Goal: Task Accomplishment & Management: Use online tool/utility

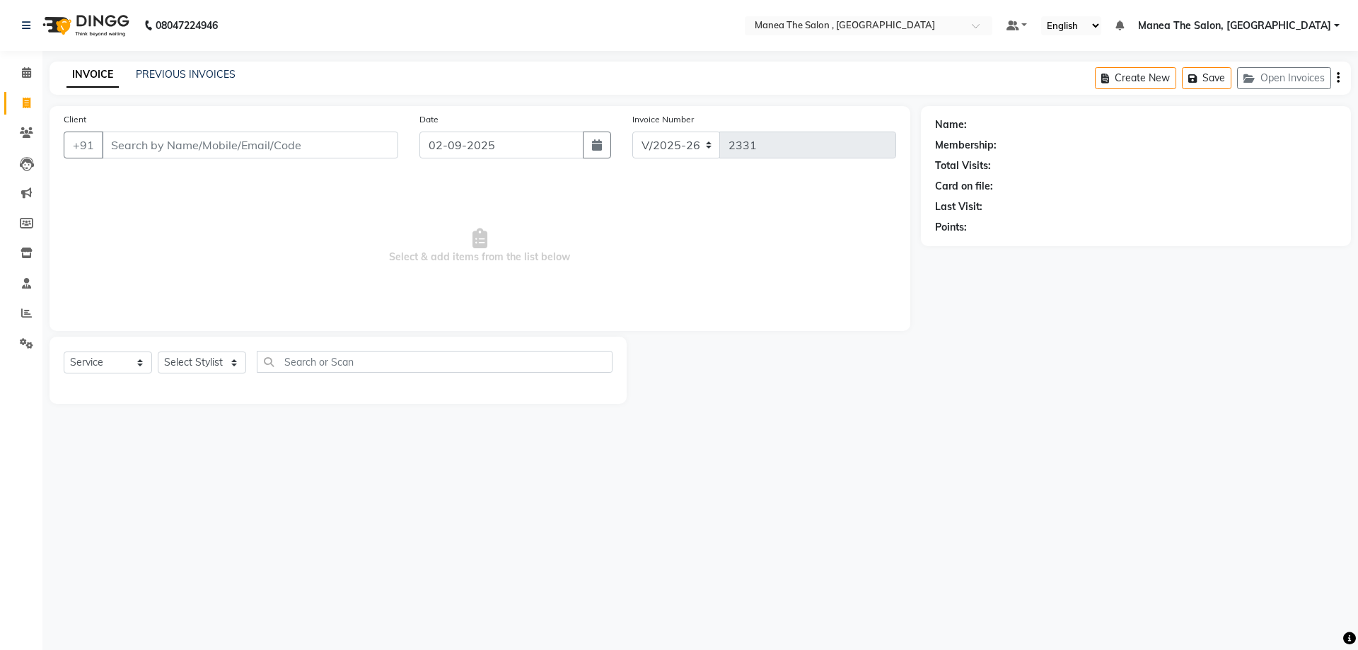
select select "7201"
select select "service"
click at [236, 360] on select "Select Stylist [PERSON_NAME] Manager [PERSON_NAME] [PERSON_NAME] [PERSON_NAME]" at bounding box center [202, 363] width 88 height 22
select select "78150"
click at [158, 352] on select "Select Stylist [PERSON_NAME] Manager [PERSON_NAME] [PERSON_NAME] [PERSON_NAME]" at bounding box center [202, 363] width 88 height 22
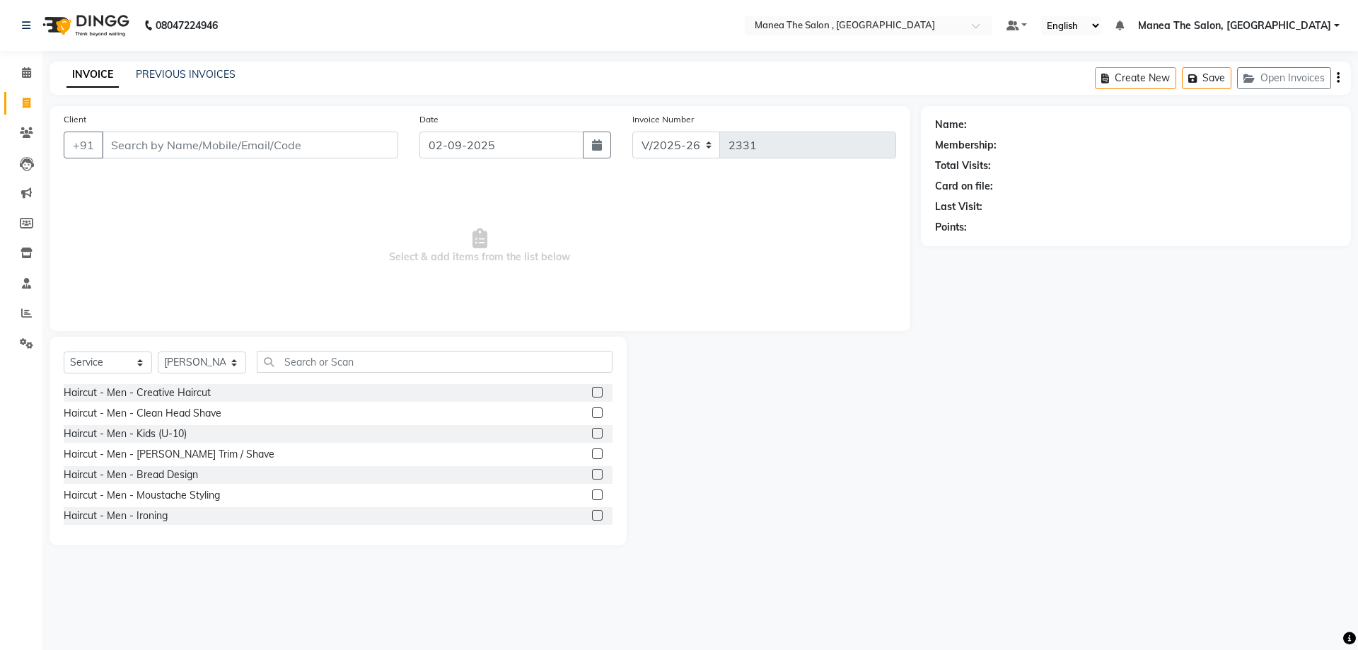
click at [592, 390] on label at bounding box center [597, 392] width 11 height 11
click at [592, 390] on input "checkbox" at bounding box center [596, 392] width 9 height 9
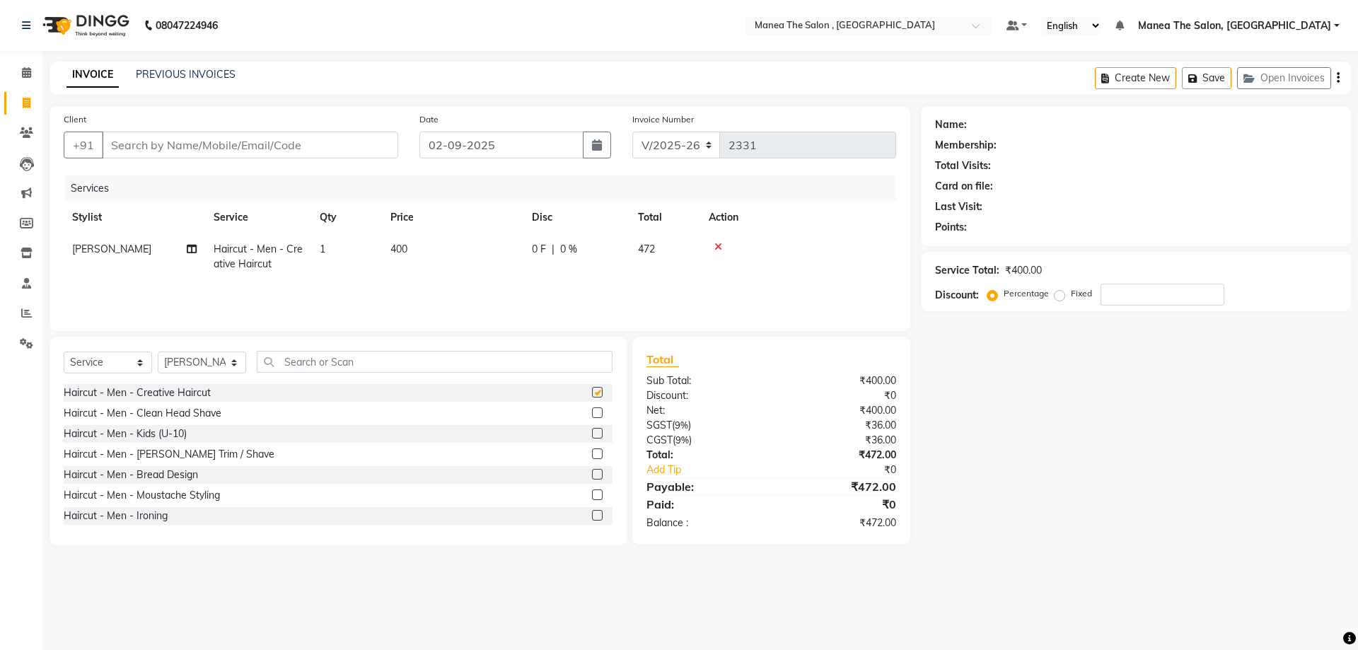
checkbox input "false"
click at [576, 452] on div "Haircut - Men - [PERSON_NAME] Trim / Shave" at bounding box center [338, 455] width 549 height 18
click at [592, 453] on label at bounding box center [597, 453] width 11 height 11
click at [592, 453] on input "checkbox" at bounding box center [596, 454] width 9 height 9
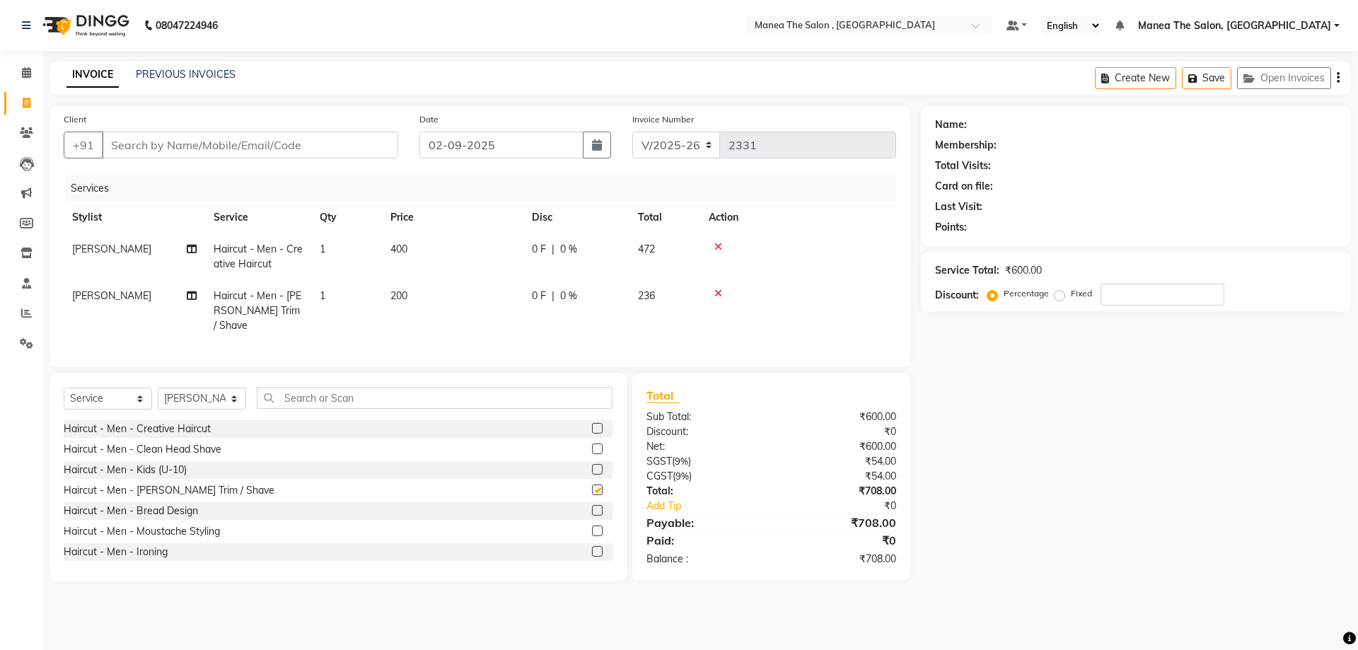
checkbox input "false"
click at [298, 152] on input "Client" at bounding box center [250, 145] width 296 height 27
type input "9"
type input "0"
click at [142, 143] on input "9705905399" at bounding box center [214, 145] width 224 height 27
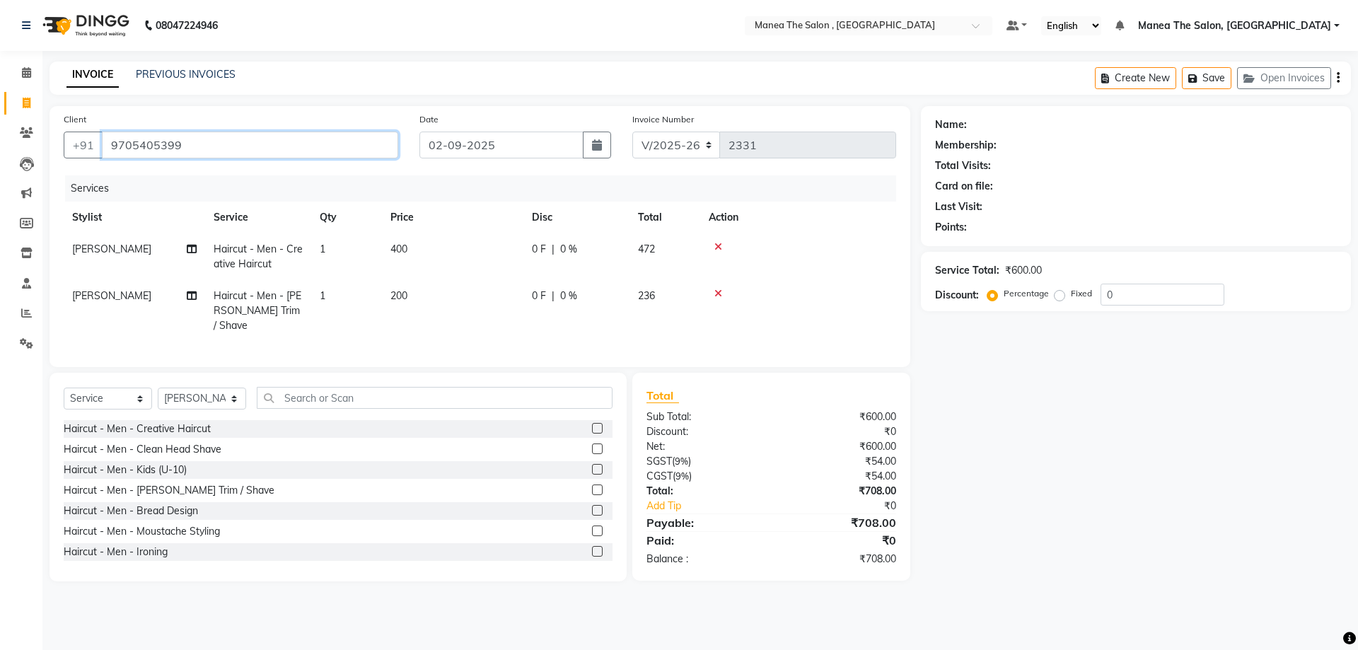
type input "9705405399"
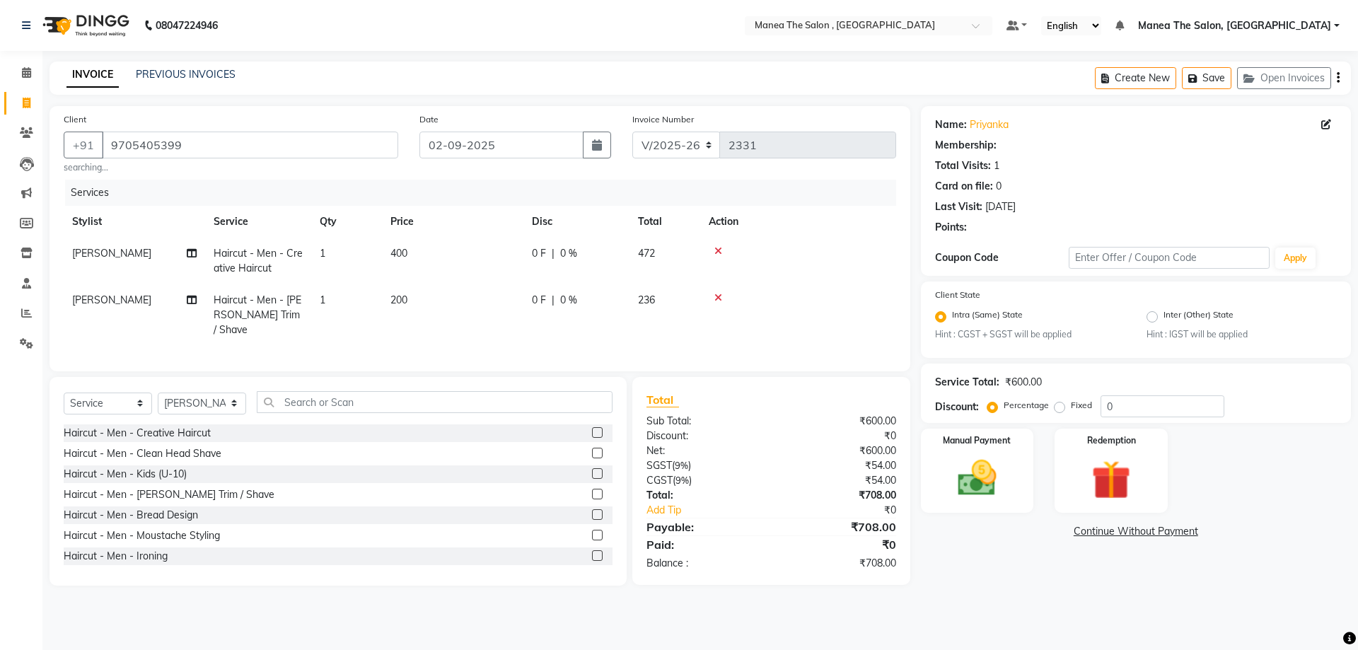
select select "1: Object"
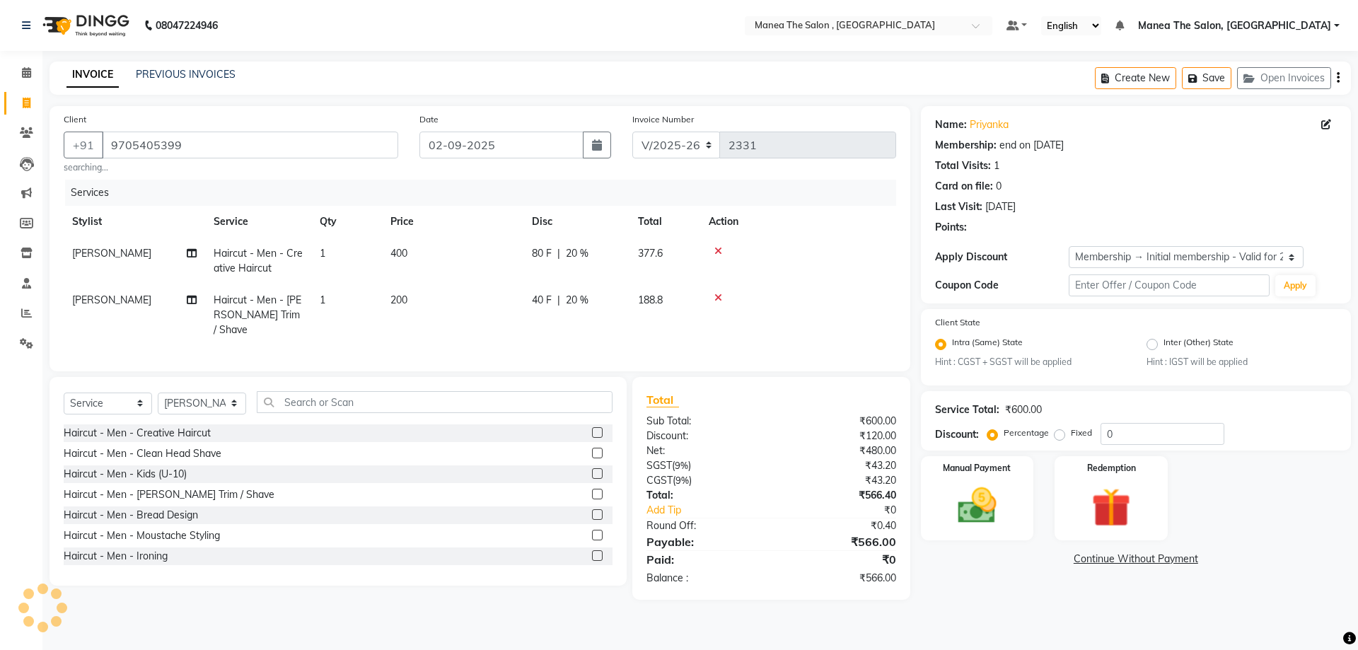
type input "20"
click at [294, 146] on input "9705405399" at bounding box center [250, 145] width 296 height 27
type input "970540539"
type input "0"
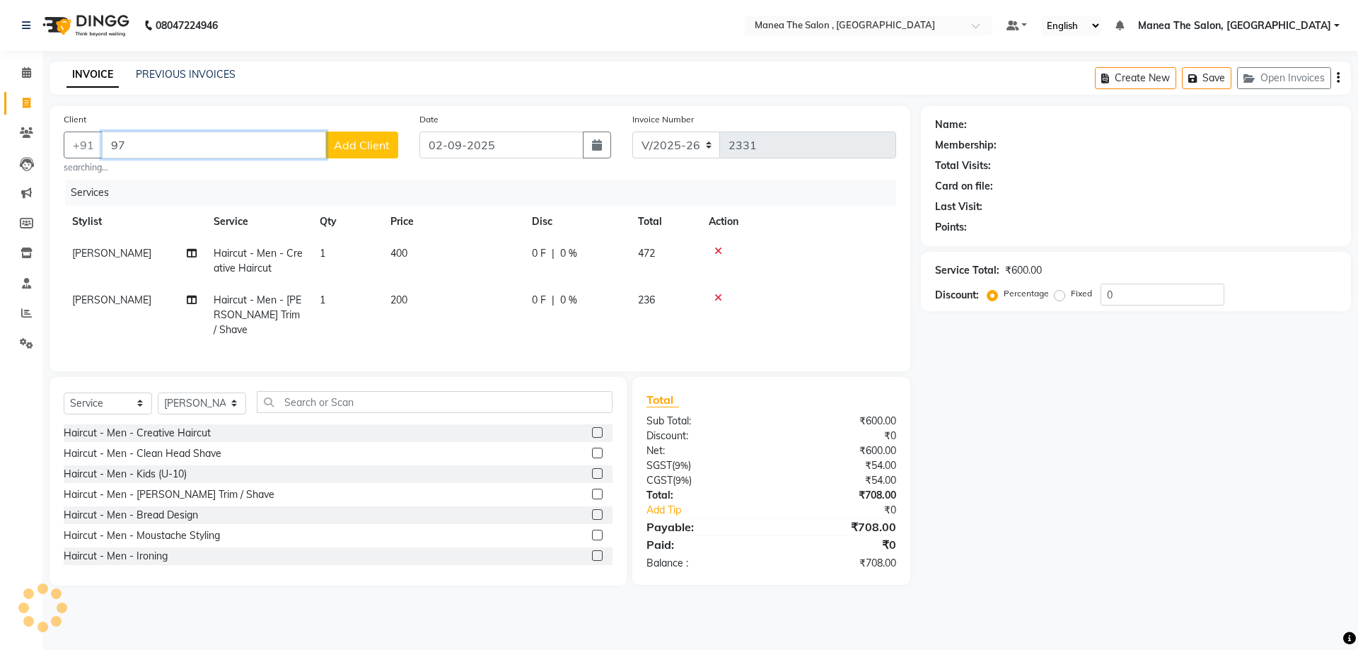
type input "9"
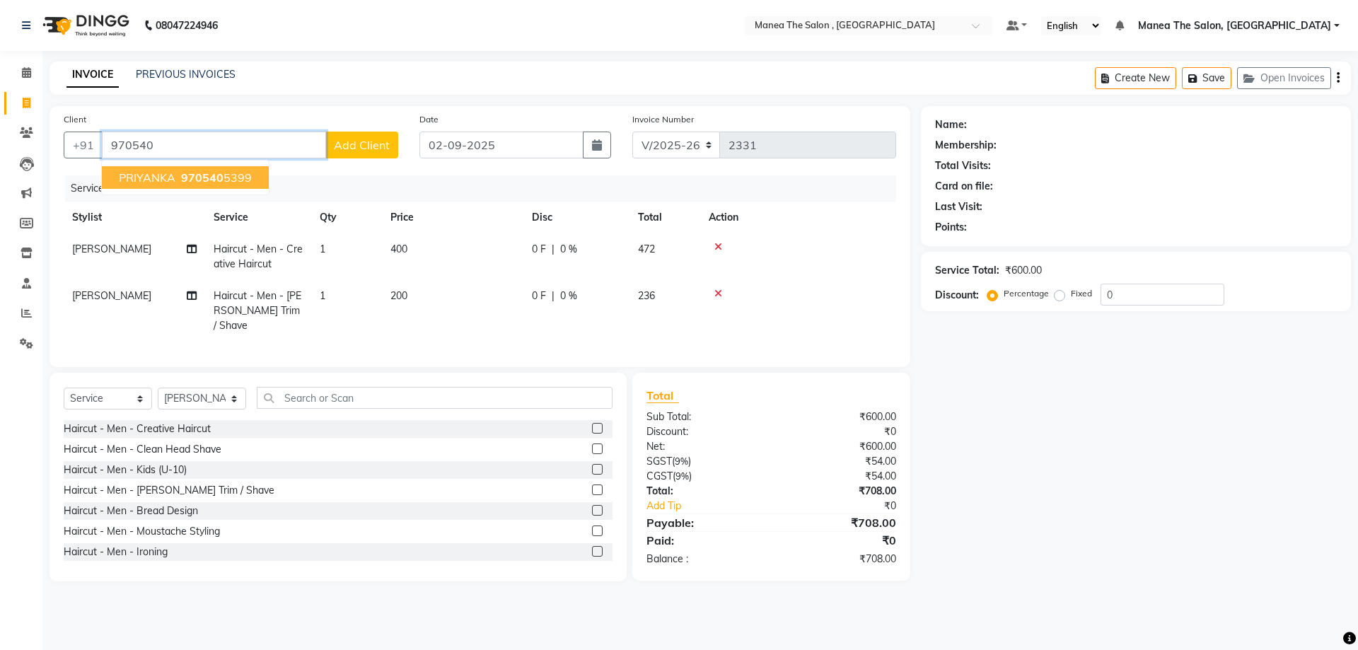
click at [240, 183] on ngb-highlight "970540 5399" at bounding box center [215, 177] width 74 height 14
type input "9705405399"
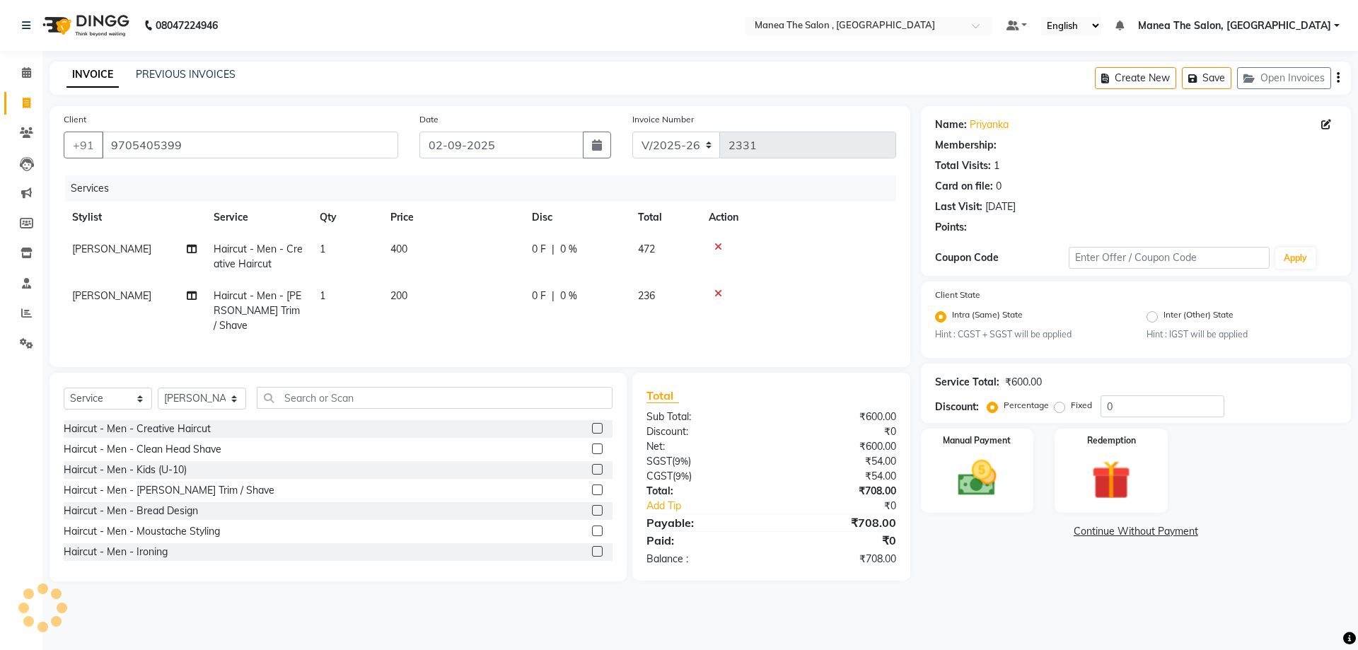
select select "1: Object"
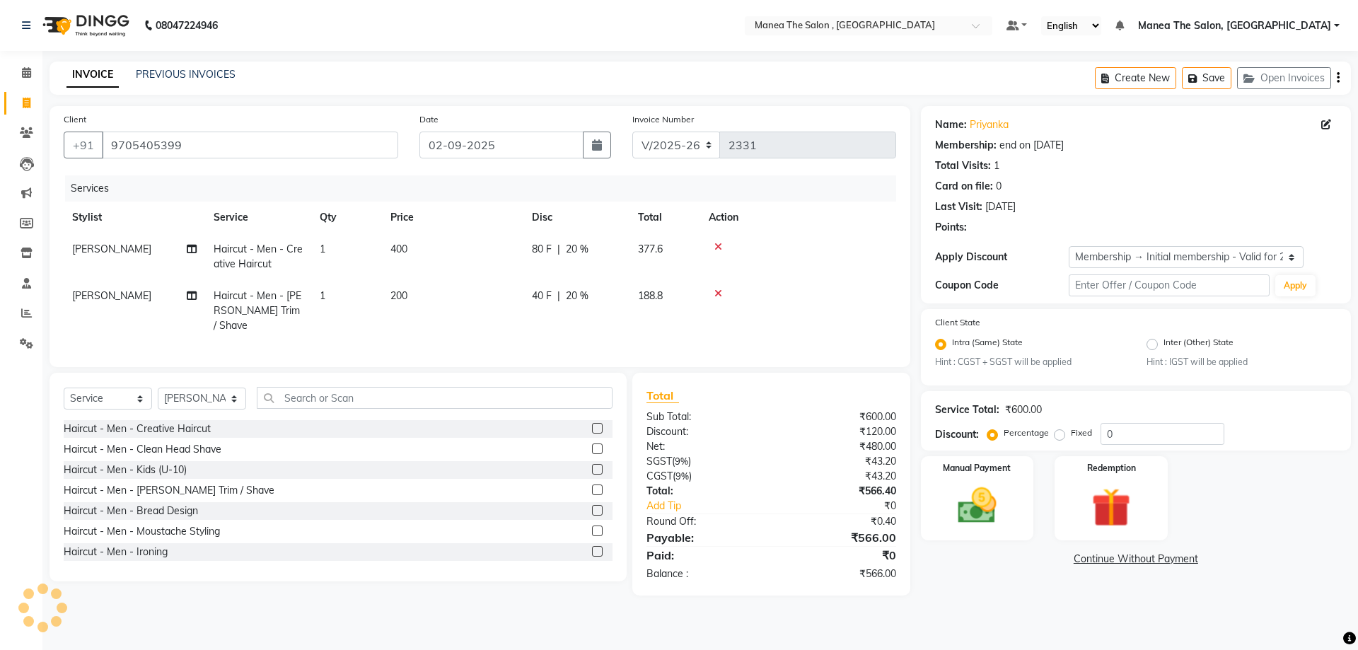
type input "20"
click at [974, 511] on img at bounding box center [977, 506] width 66 height 47
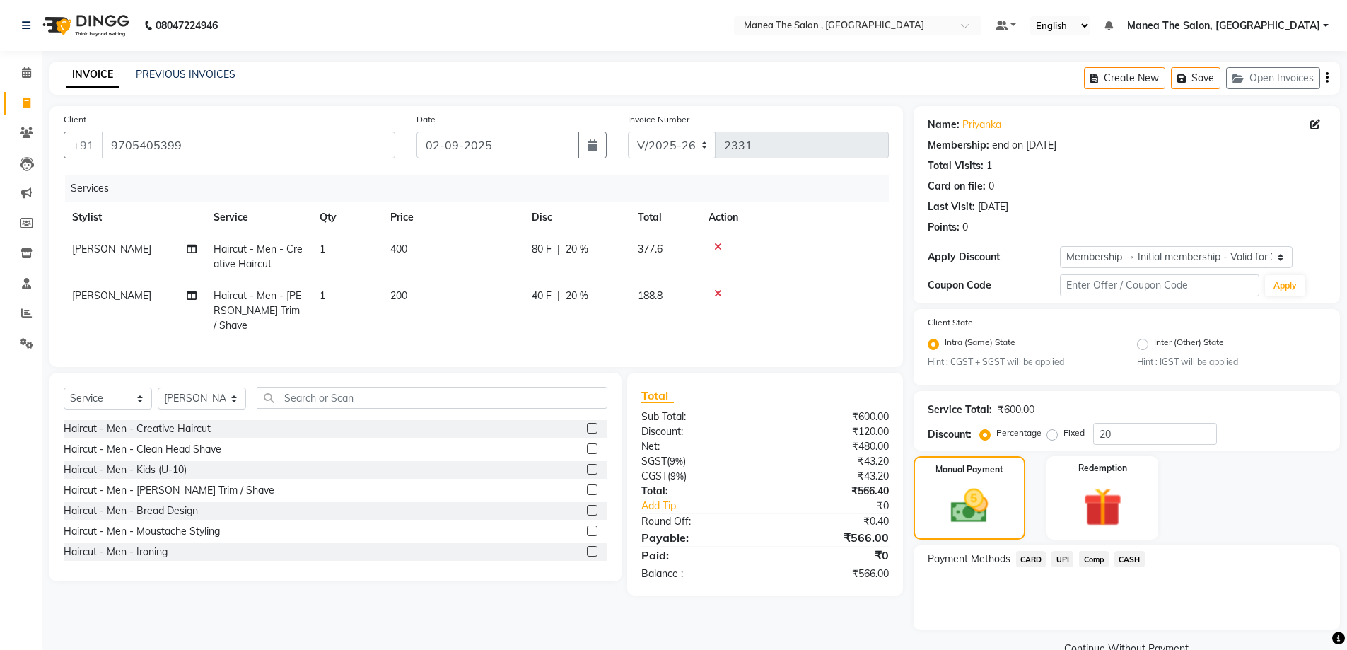
click at [1060, 554] on span "UPI" at bounding box center [1063, 559] width 22 height 16
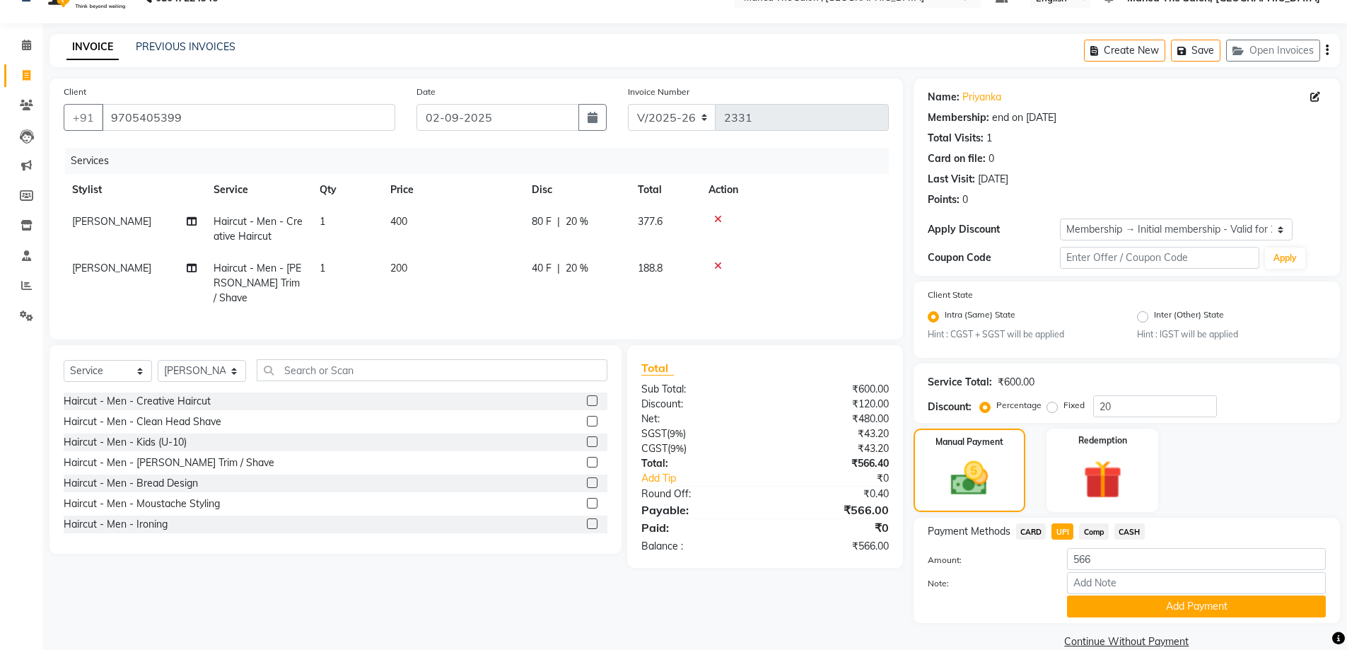
scroll to position [51, 0]
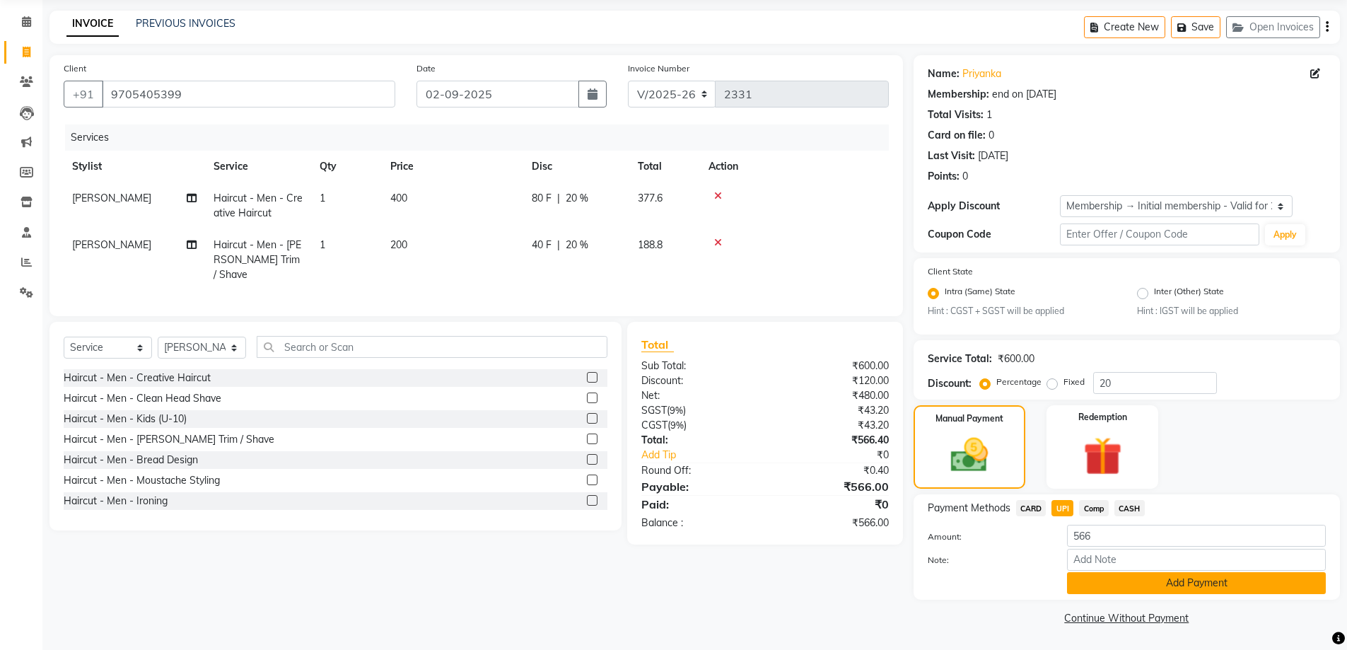
click at [1181, 586] on button "Add Payment" at bounding box center [1196, 583] width 259 height 22
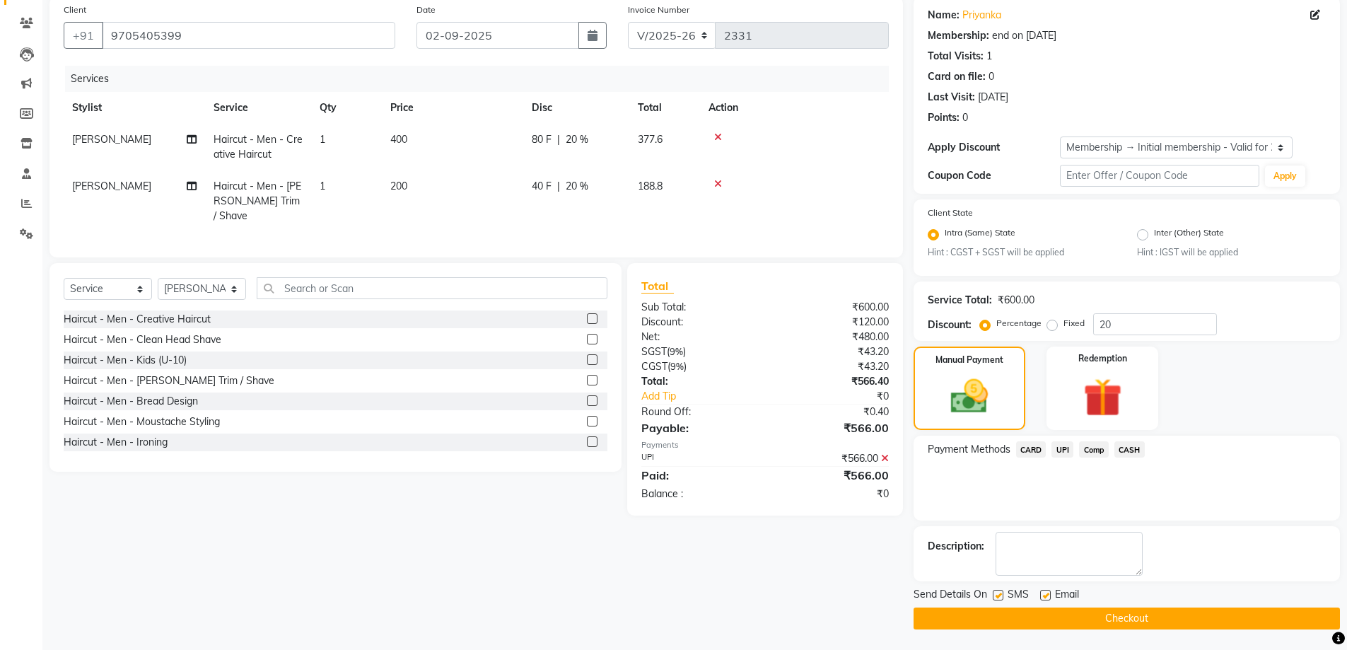
scroll to position [110, 0]
click at [1186, 610] on button "Checkout" at bounding box center [1127, 618] width 427 height 22
